Goal: Transaction & Acquisition: Download file/media

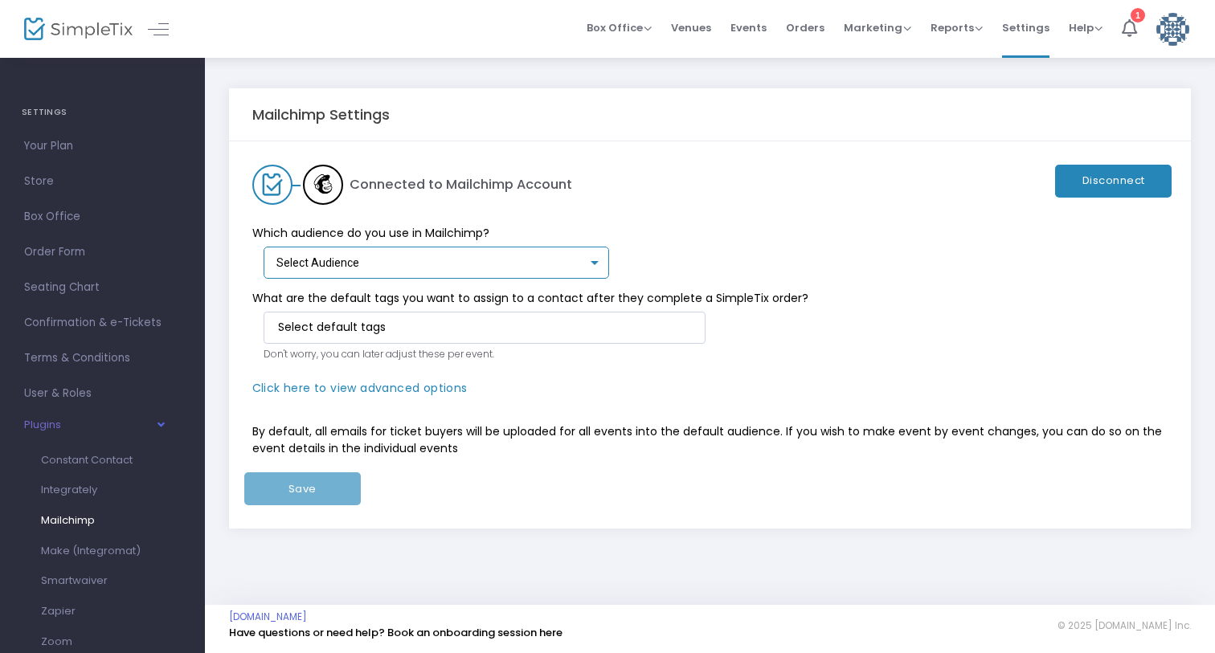
click at [534, 257] on div "Select Audience" at bounding box center [432, 263] width 312 height 13
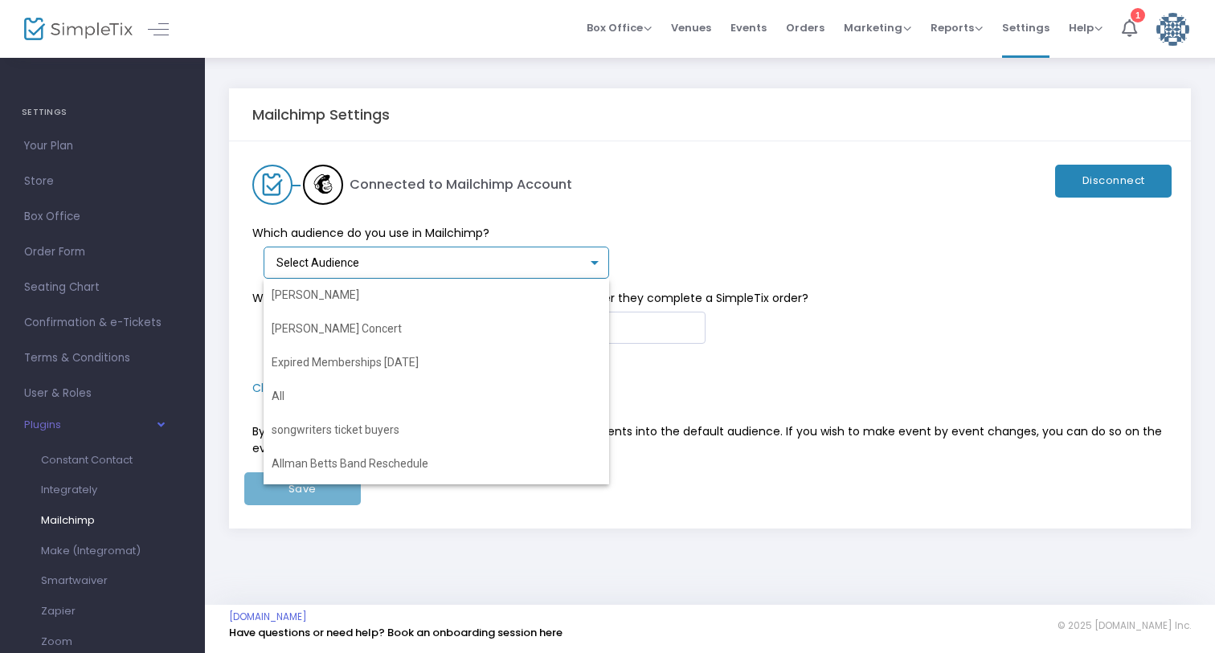
scroll to position [644, 0]
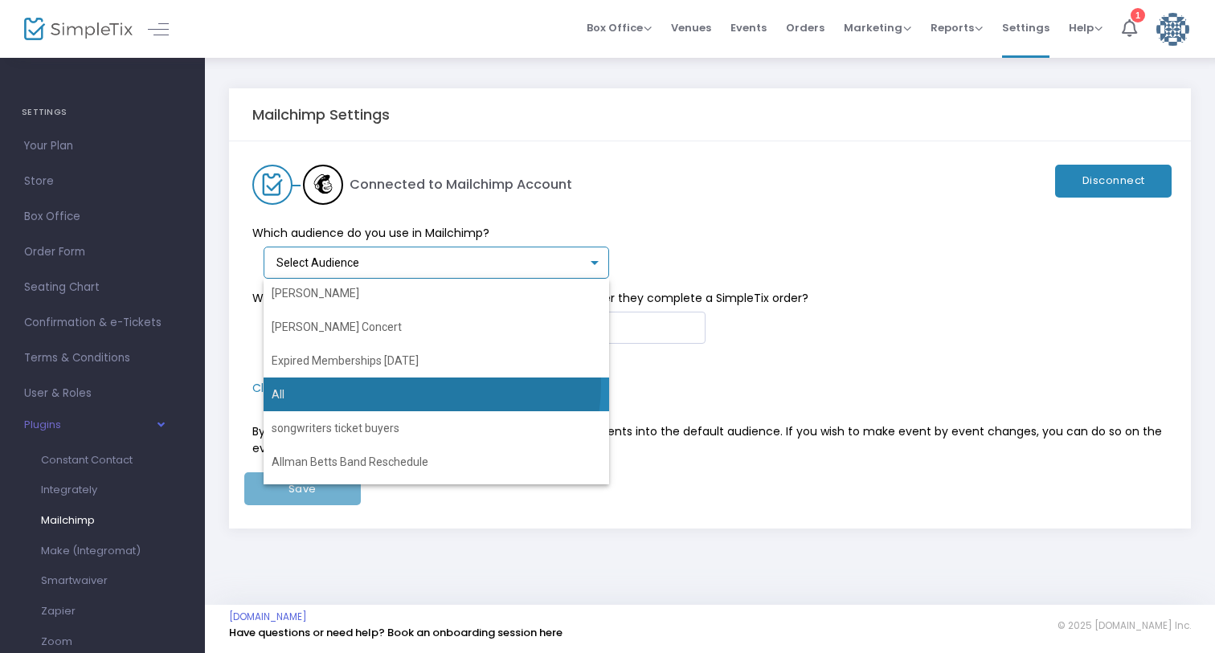
click at [399, 384] on span "All" at bounding box center [437, 395] width 330 height 34
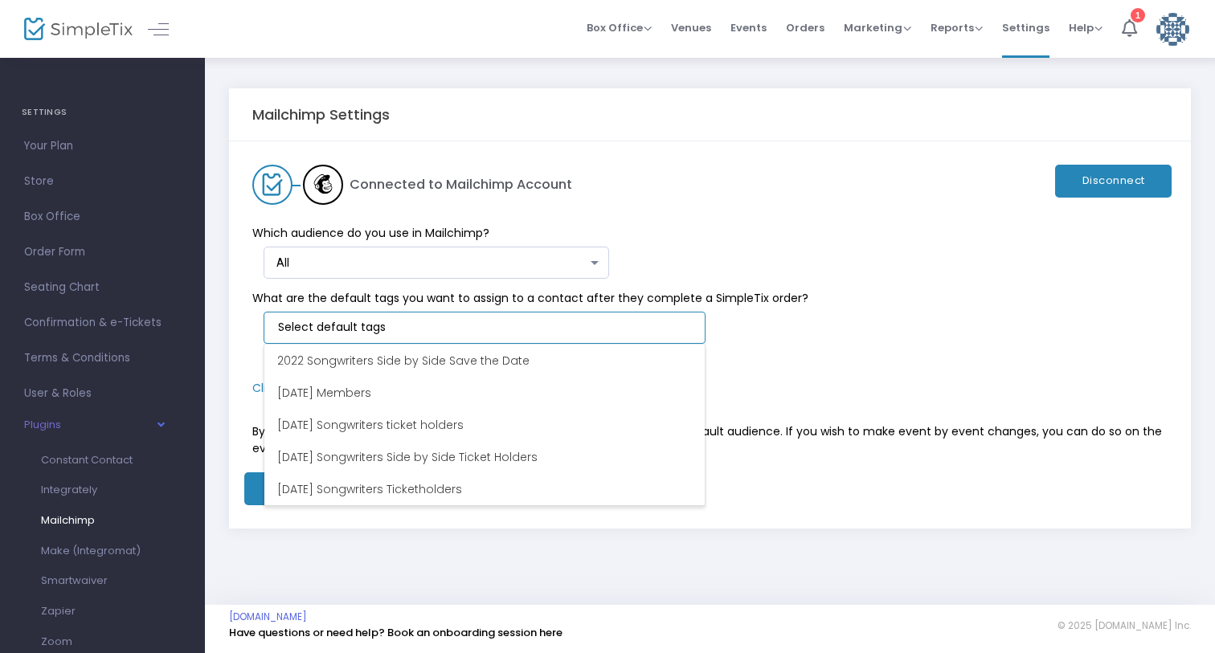
click at [408, 335] on input at bounding box center [488, 327] width 420 height 17
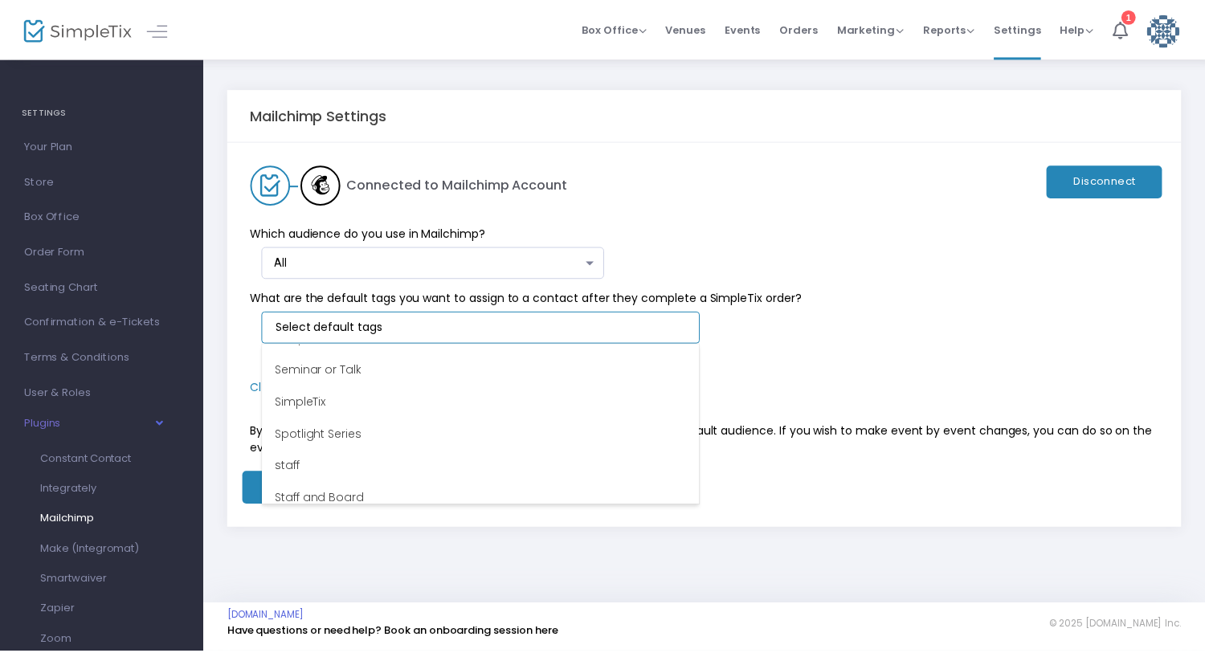
scroll to position [5377, 0]
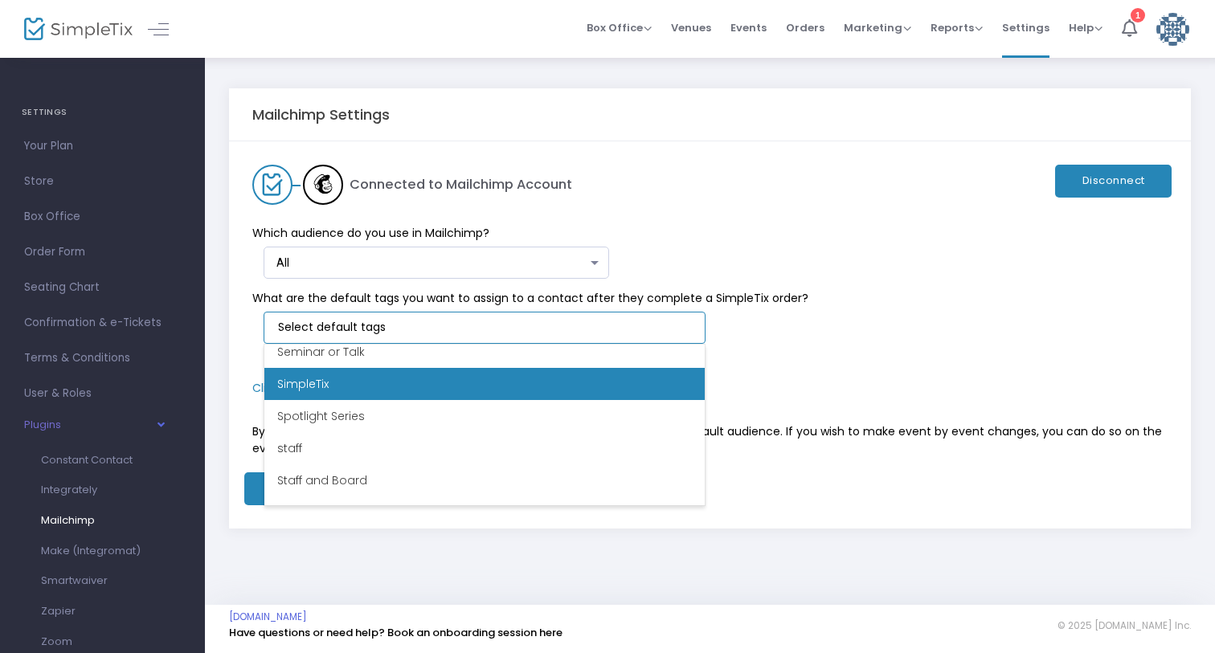
click at [336, 378] on li "SimpleTix" at bounding box center [484, 384] width 440 height 32
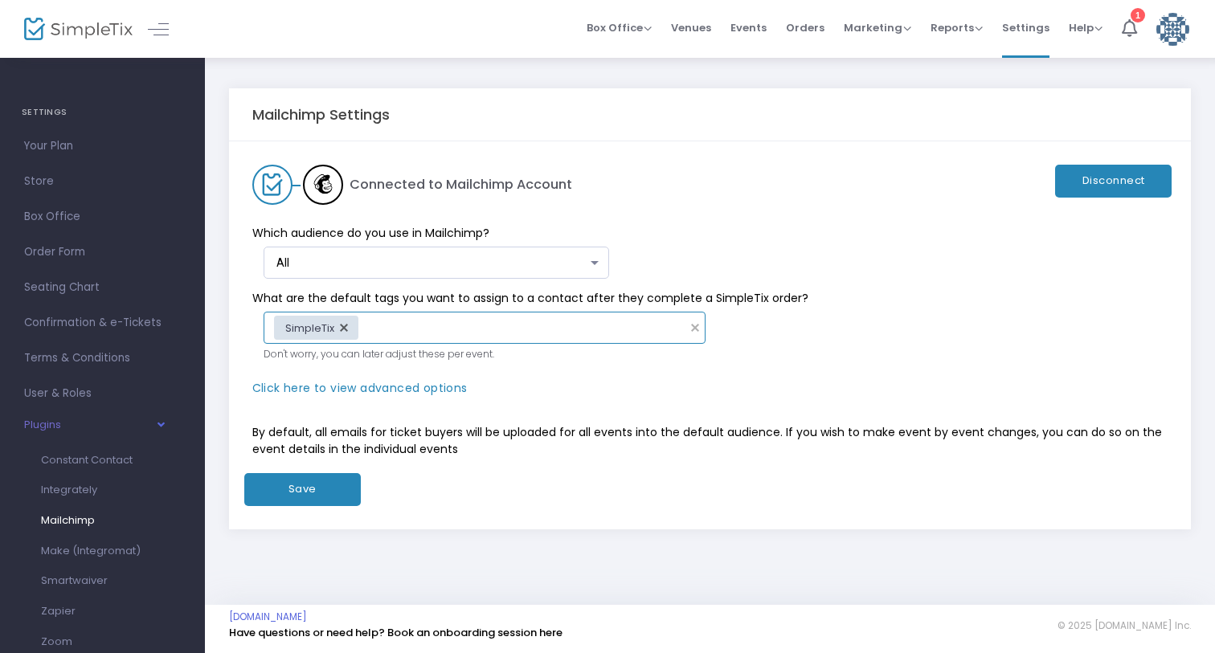
click at [313, 489] on button "Save" at bounding box center [302, 489] width 117 height 33
click at [763, 31] on span "Events" at bounding box center [749, 27] width 36 height 41
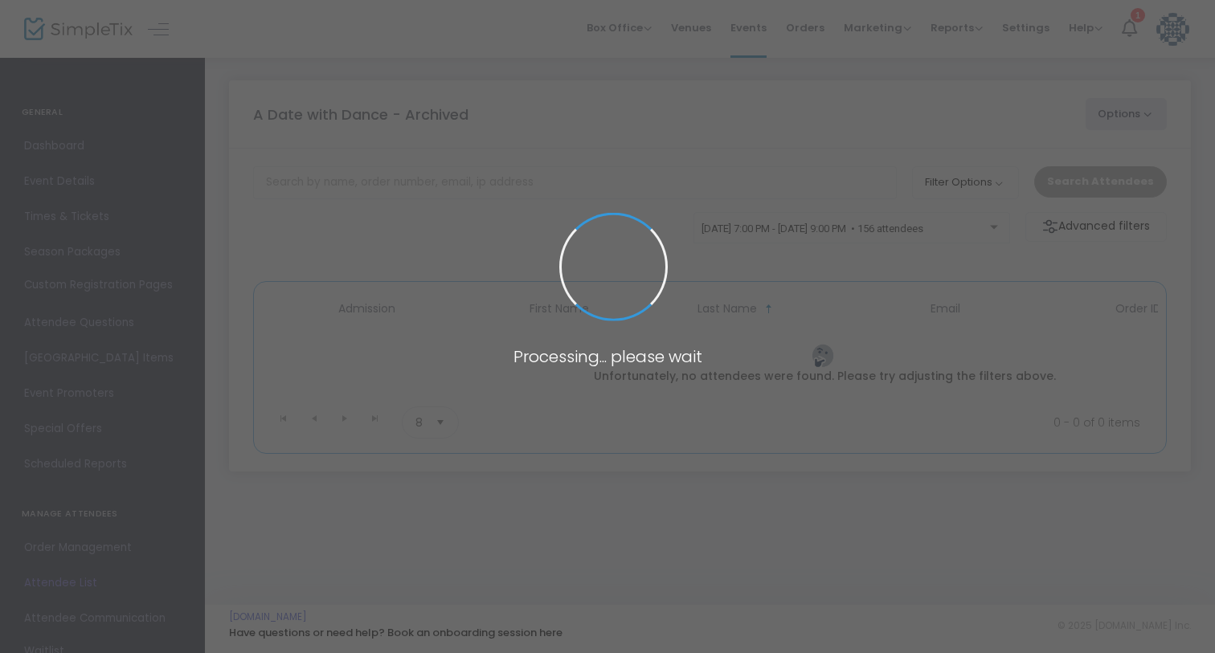
click at [525, 229] on span at bounding box center [607, 326] width 1215 height 653
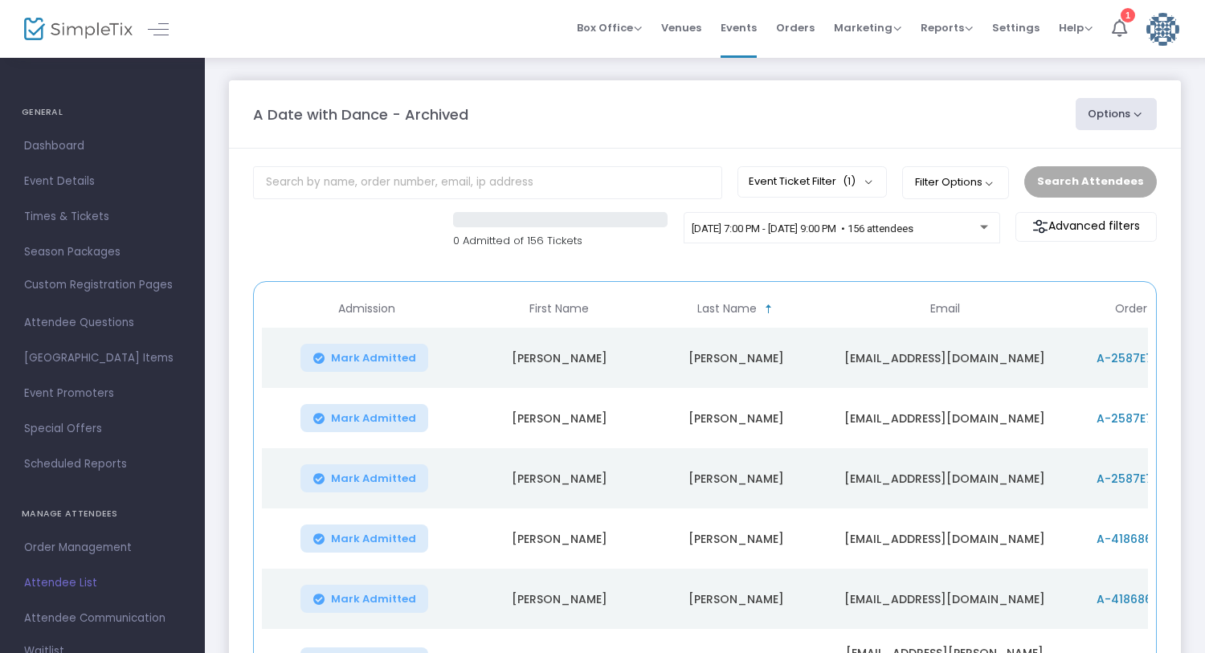
click at [1132, 116] on button "Options" at bounding box center [1117, 114] width 82 height 32
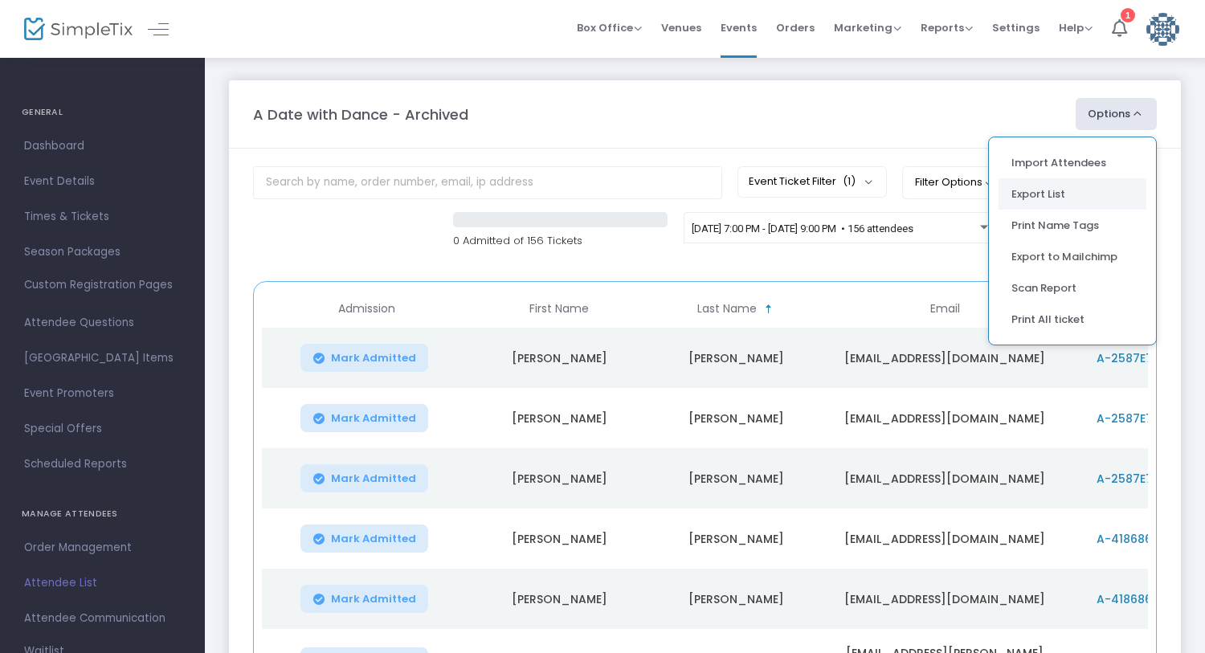
click at [1054, 190] on li "Export List" at bounding box center [1073, 193] width 148 height 31
radio input "false"
radio input "true"
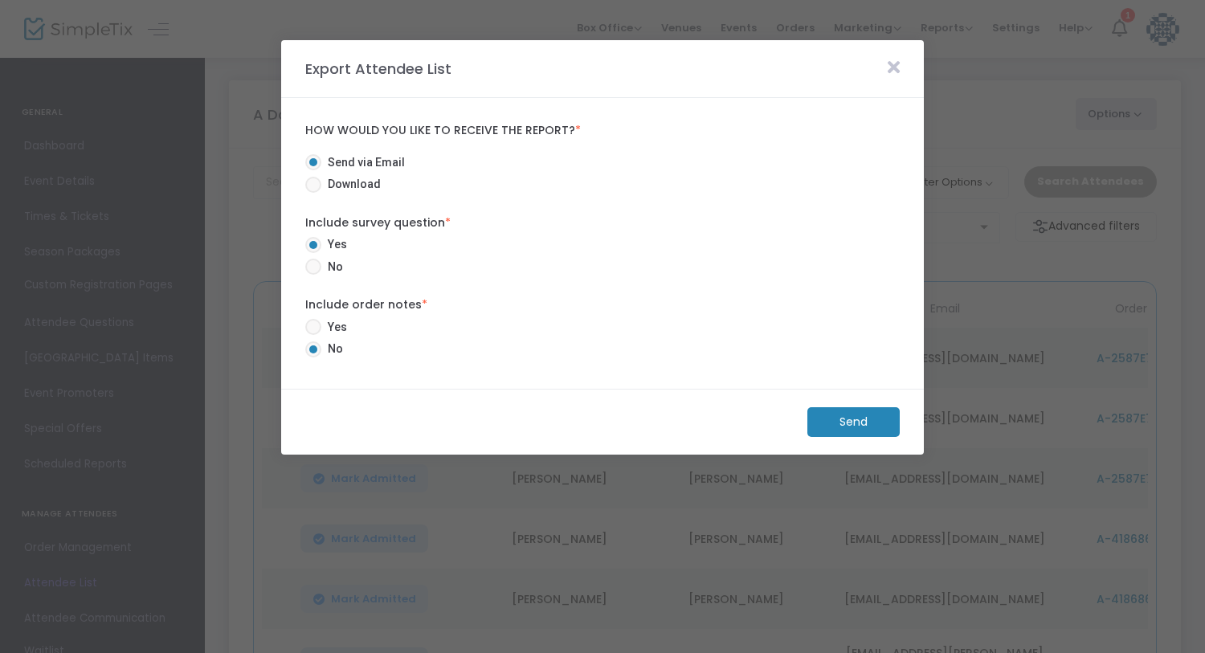
click at [310, 183] on span at bounding box center [313, 185] width 16 height 16
click at [313, 193] on input "Download" at bounding box center [313, 193] width 1 height 1
radio input "true"
click at [816, 415] on m-button "Download" at bounding box center [840, 422] width 120 height 30
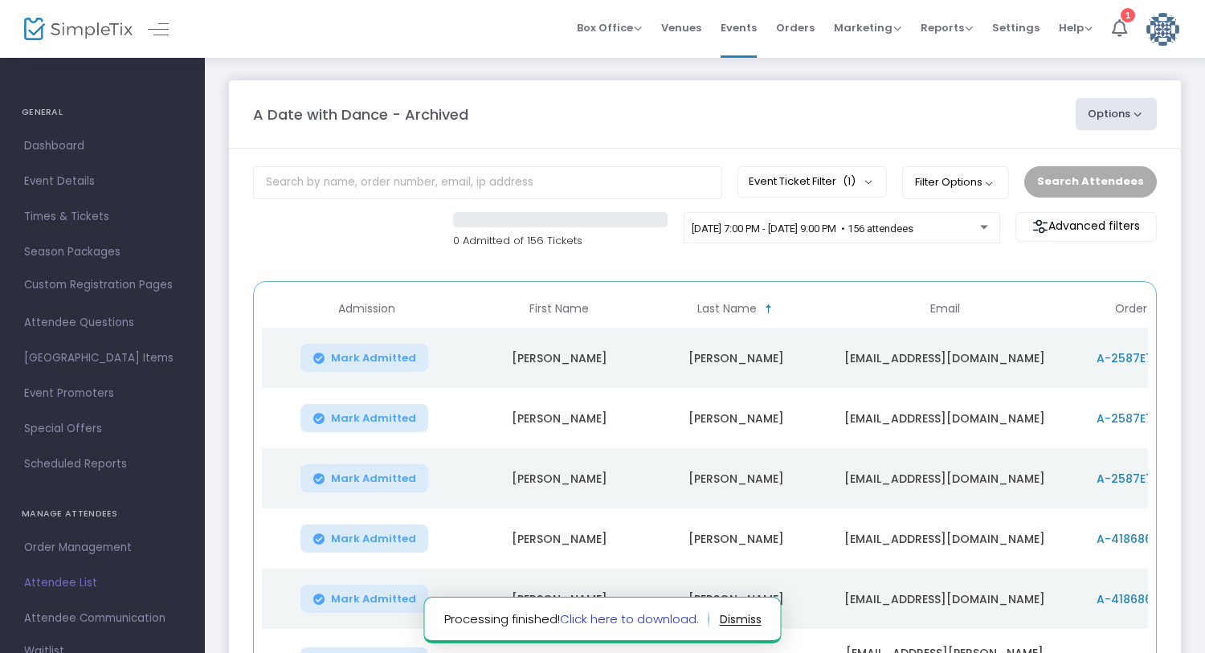
click at [669, 620] on link "Click here to download." at bounding box center [629, 619] width 139 height 17
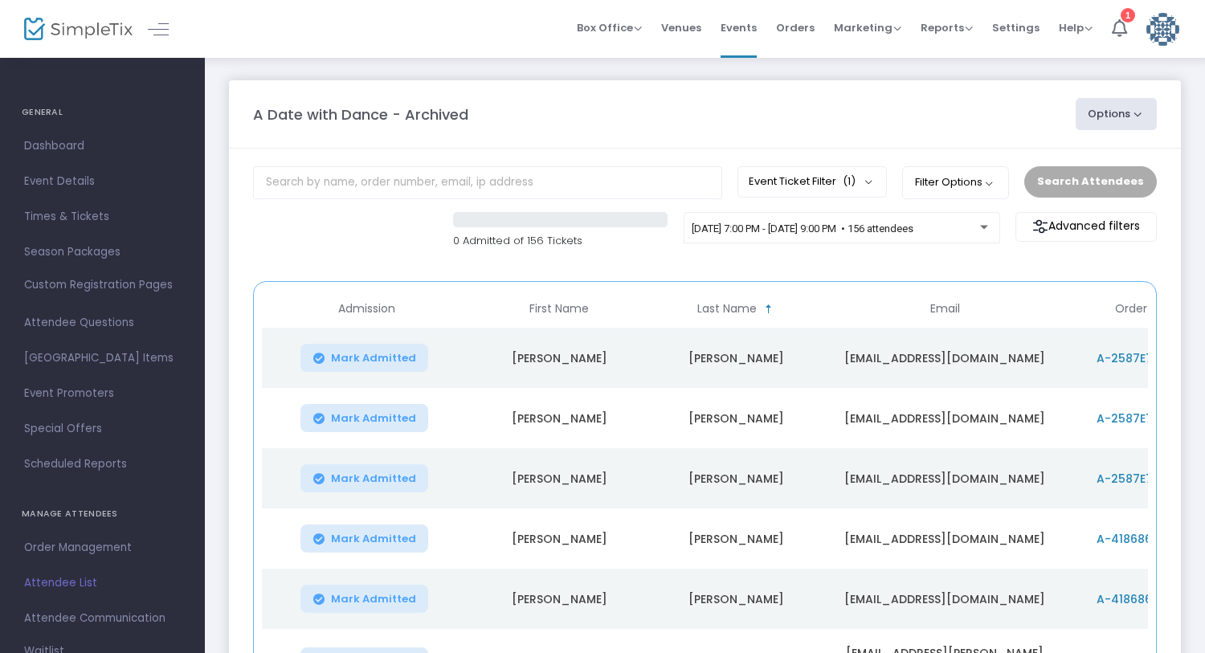
click at [866, 266] on m-panel-content "Event Ticket Filter (1) Select All General Admission Filter Options ON OFF Disp…" at bounding box center [705, 521] width 952 height 745
click at [1143, 118] on button "Options" at bounding box center [1117, 114] width 82 height 32
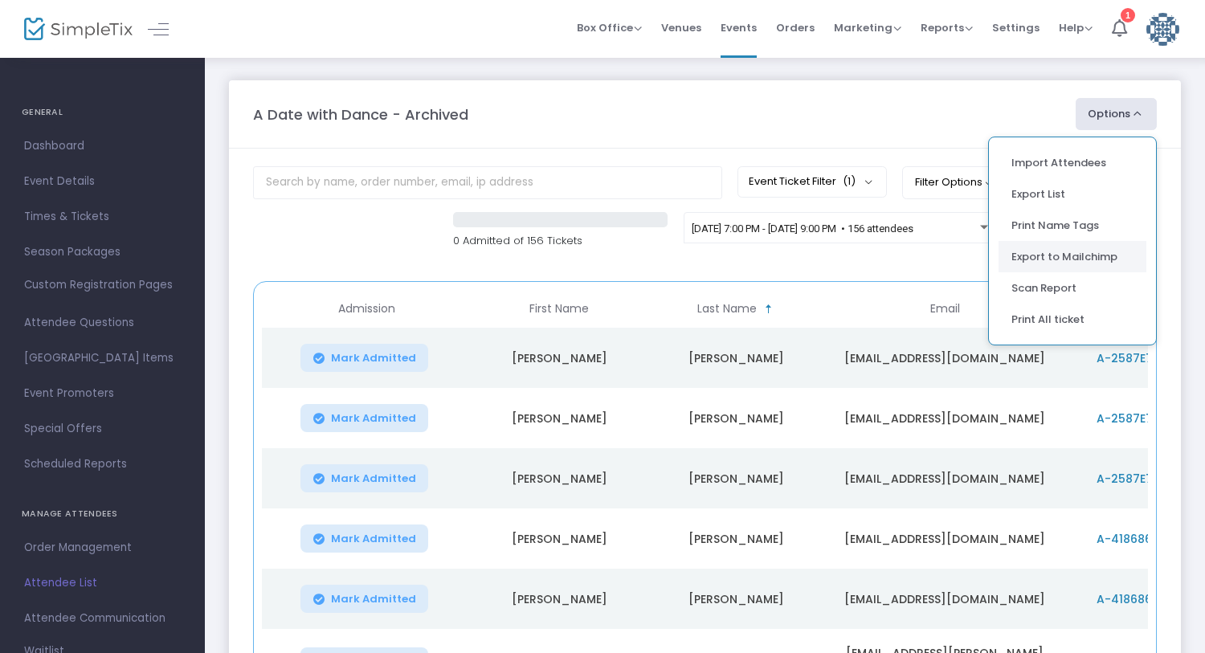
click at [1057, 261] on li "Export to Mailchimp" at bounding box center [1073, 256] width 148 height 31
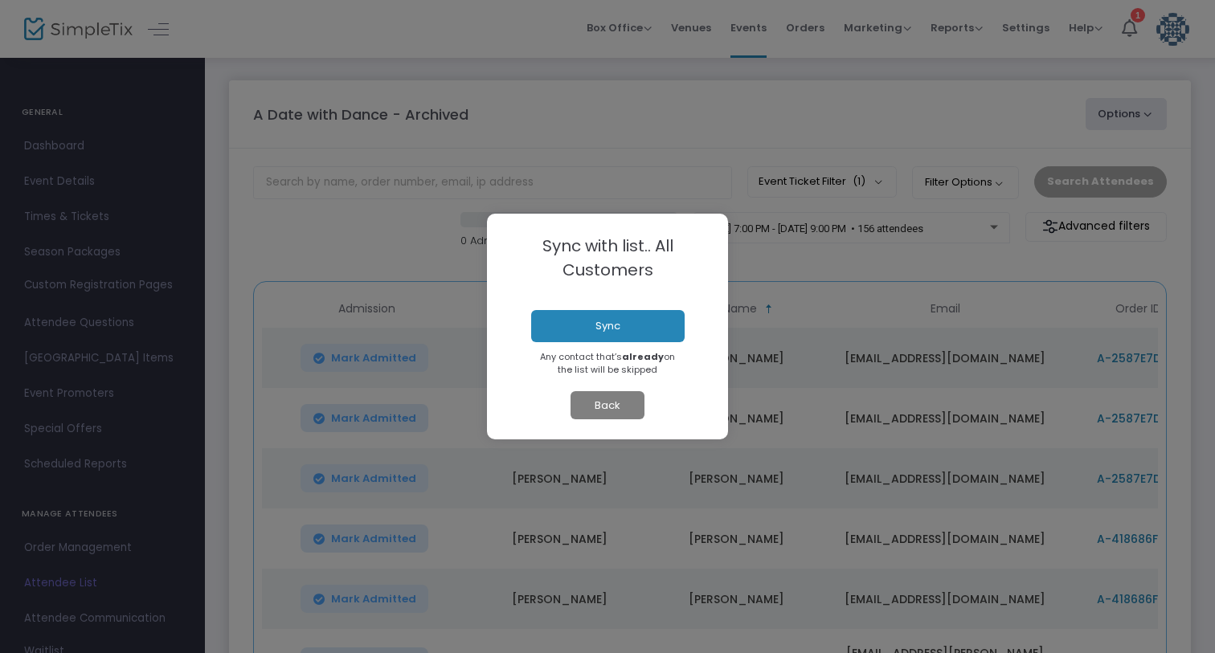
click at [604, 402] on button "Back" at bounding box center [608, 405] width 74 height 29
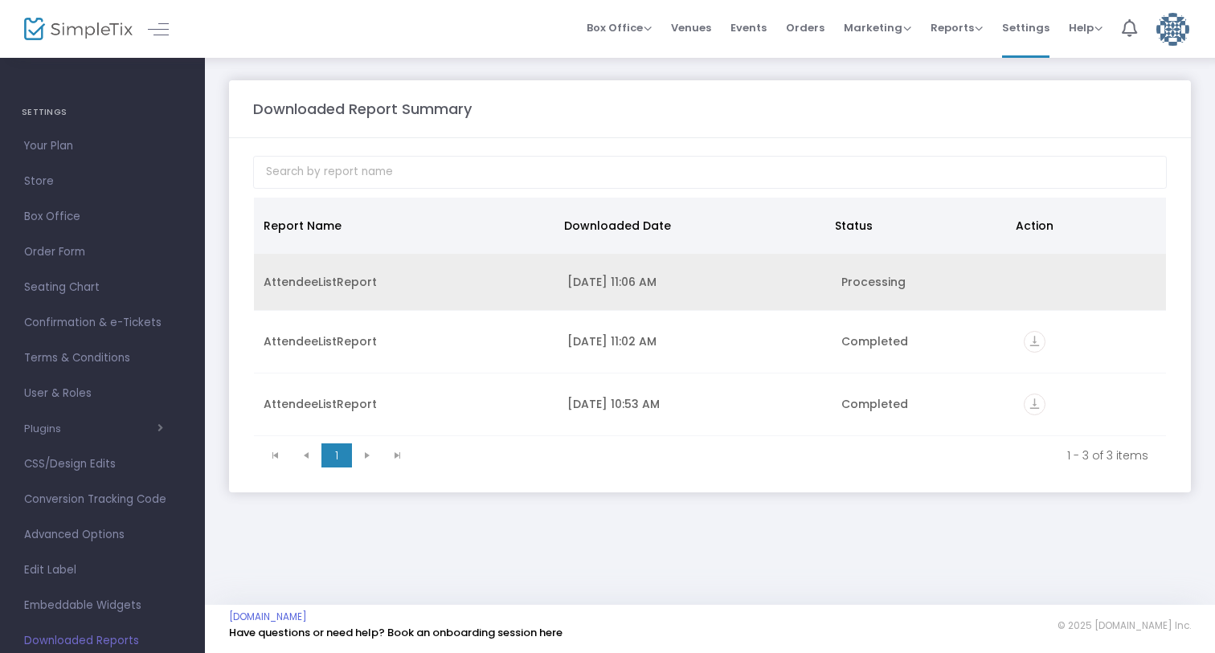
click at [466, 289] on div "AttendeeListReport" at bounding box center [406, 282] width 284 height 16
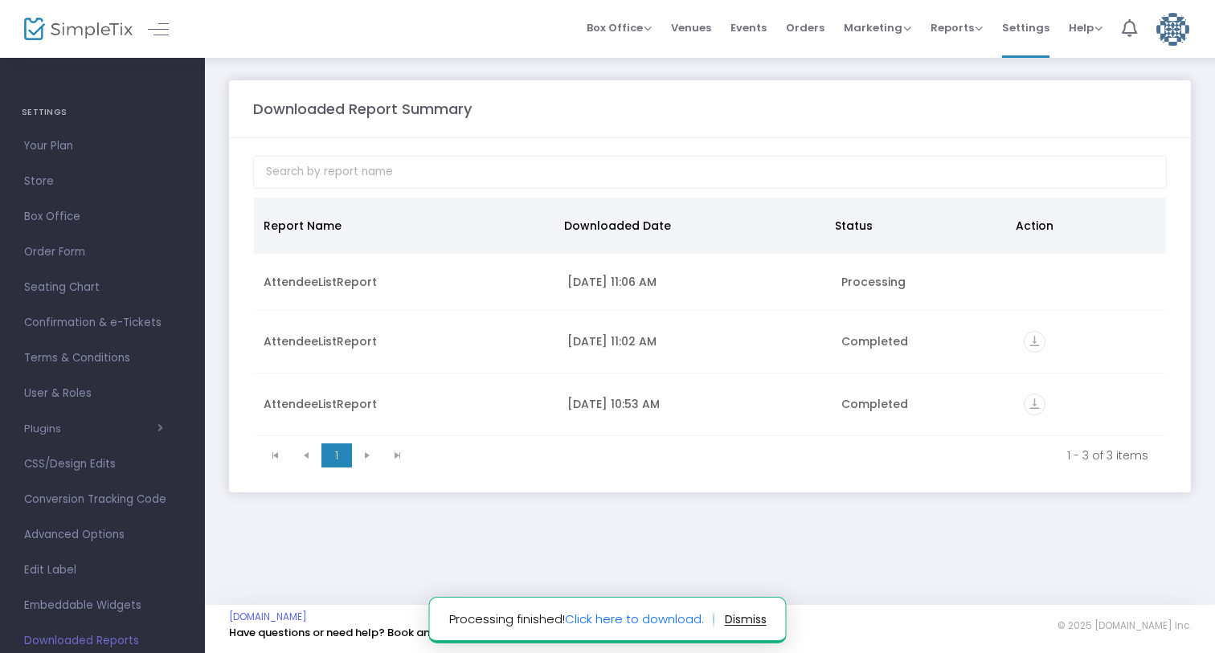
click at [746, 620] on button "button" at bounding box center [746, 620] width 42 height 26
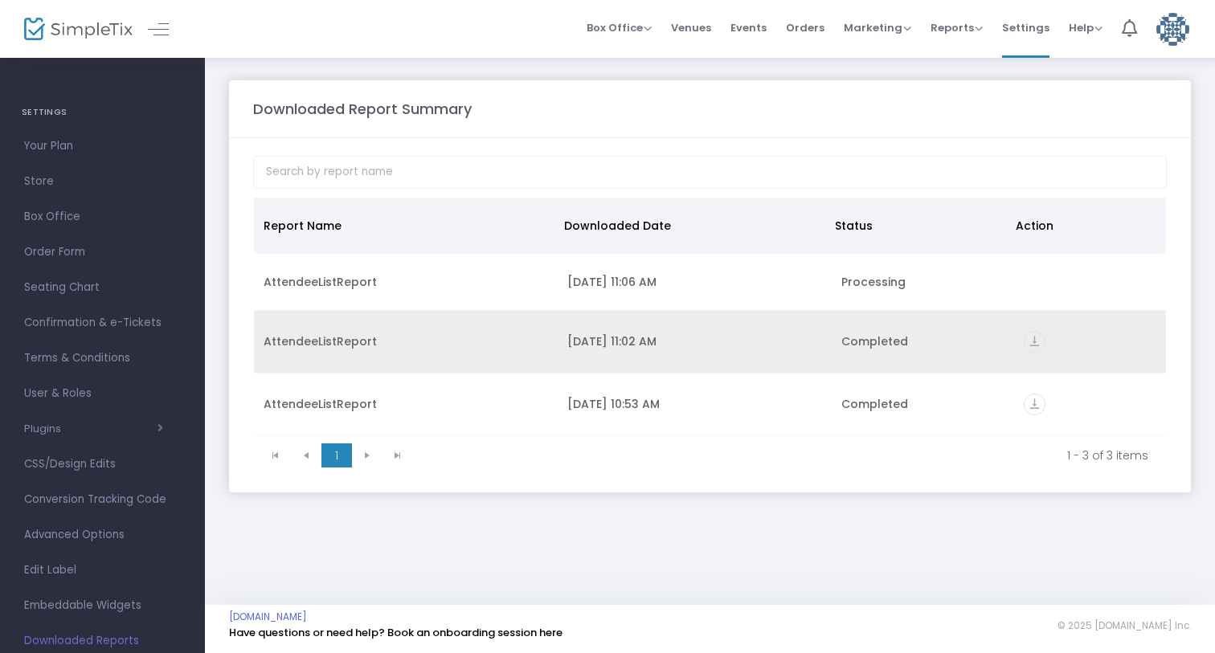
click at [658, 338] on div "10/14/2025 11:02 AM" at bounding box center [694, 342] width 255 height 16
click at [1035, 343] on icon "vertical_align_bottom" at bounding box center [1035, 342] width 22 height 22
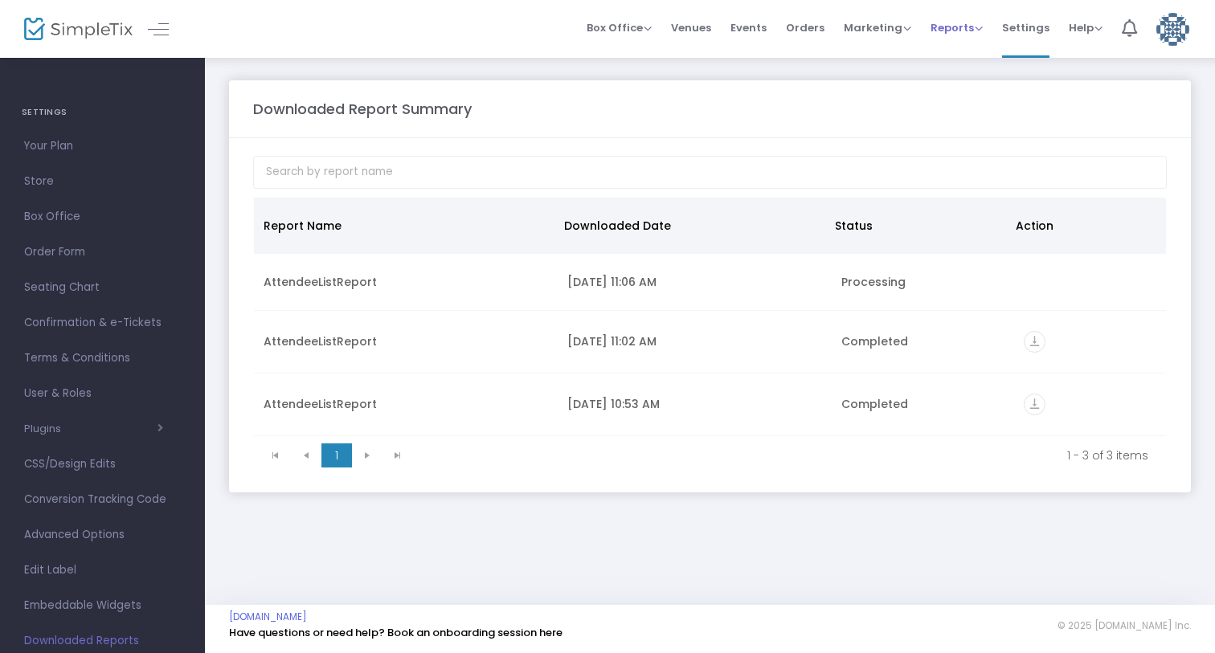
click at [924, 37] on li "Reports Analytics Sales Reports Download" at bounding box center [957, 29] width 72 height 58
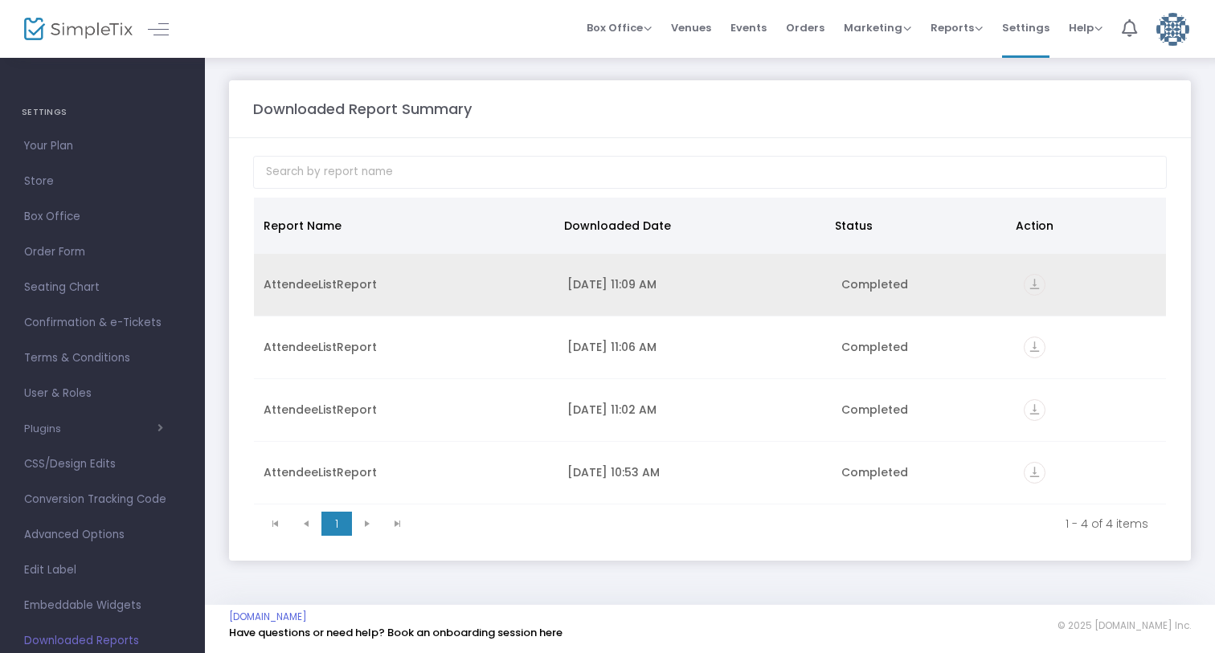
click at [1036, 289] on icon "vertical_align_bottom" at bounding box center [1035, 285] width 22 height 22
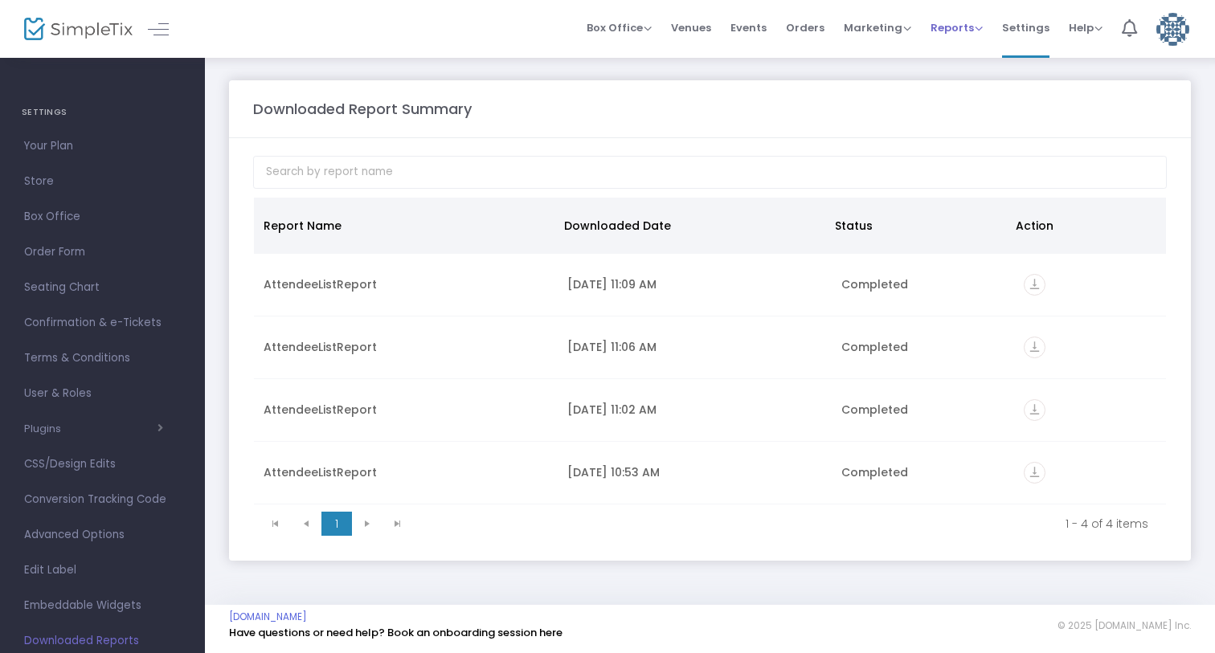
click at [985, 31] on li "Reports Analytics Sales Reports Download" at bounding box center [957, 29] width 72 height 58
